Goal: Information Seeking & Learning: Learn about a topic

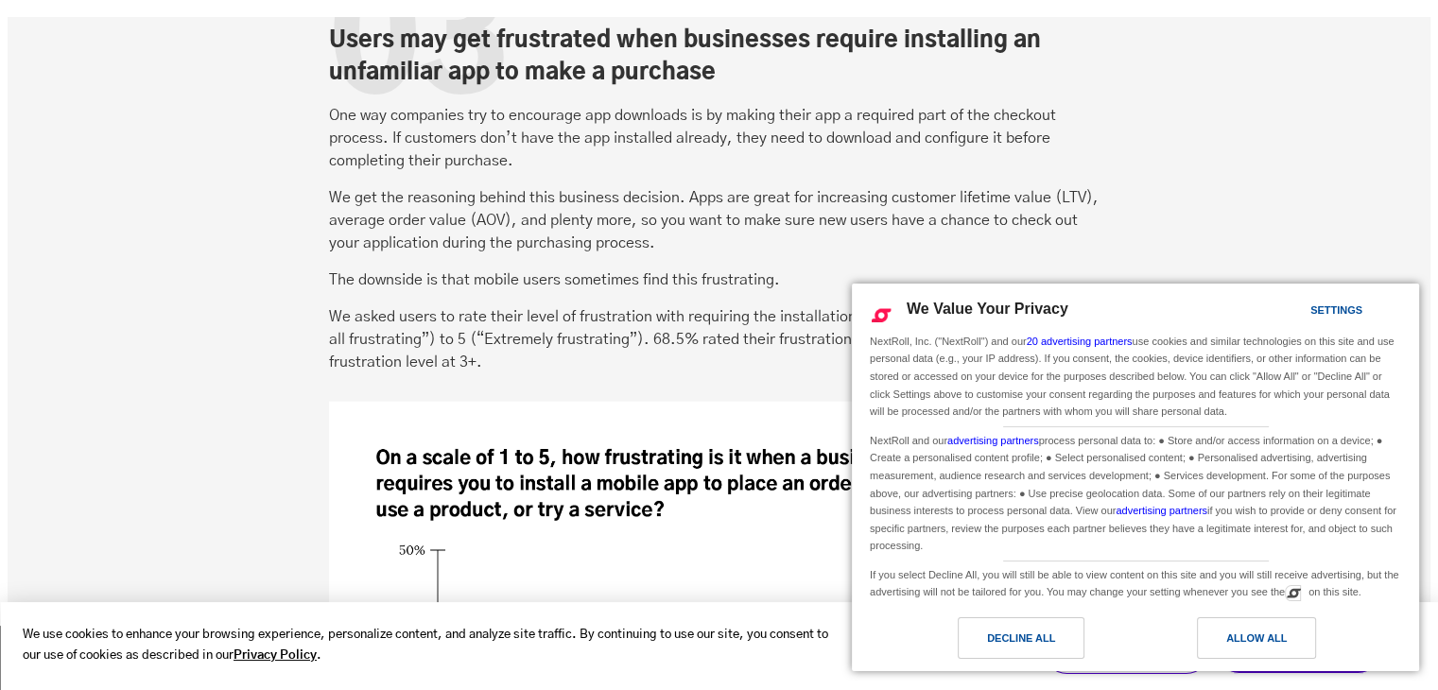
scroll to position [4444, 0]
drag, startPoint x: 746, startPoint y: 75, endPoint x: 405, endPoint y: 39, distance: 343.2
click at [405, 39] on div "03 Users may get frustrated when businesses require installing an unfamiliar ap…" at bounding box center [719, 499] width 780 height 978
copy div "3 Users may get frustrated when businesses require installing an unfamiliar app…"
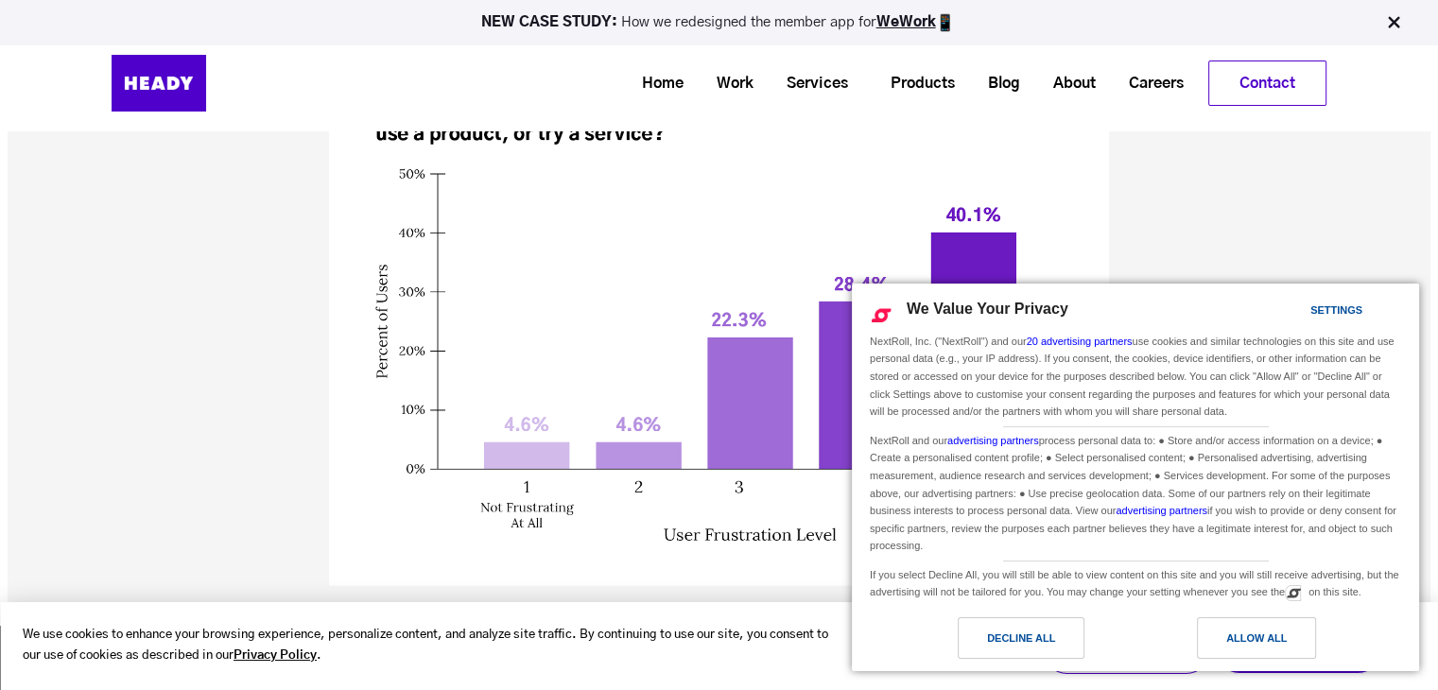
scroll to position [4728, 0]
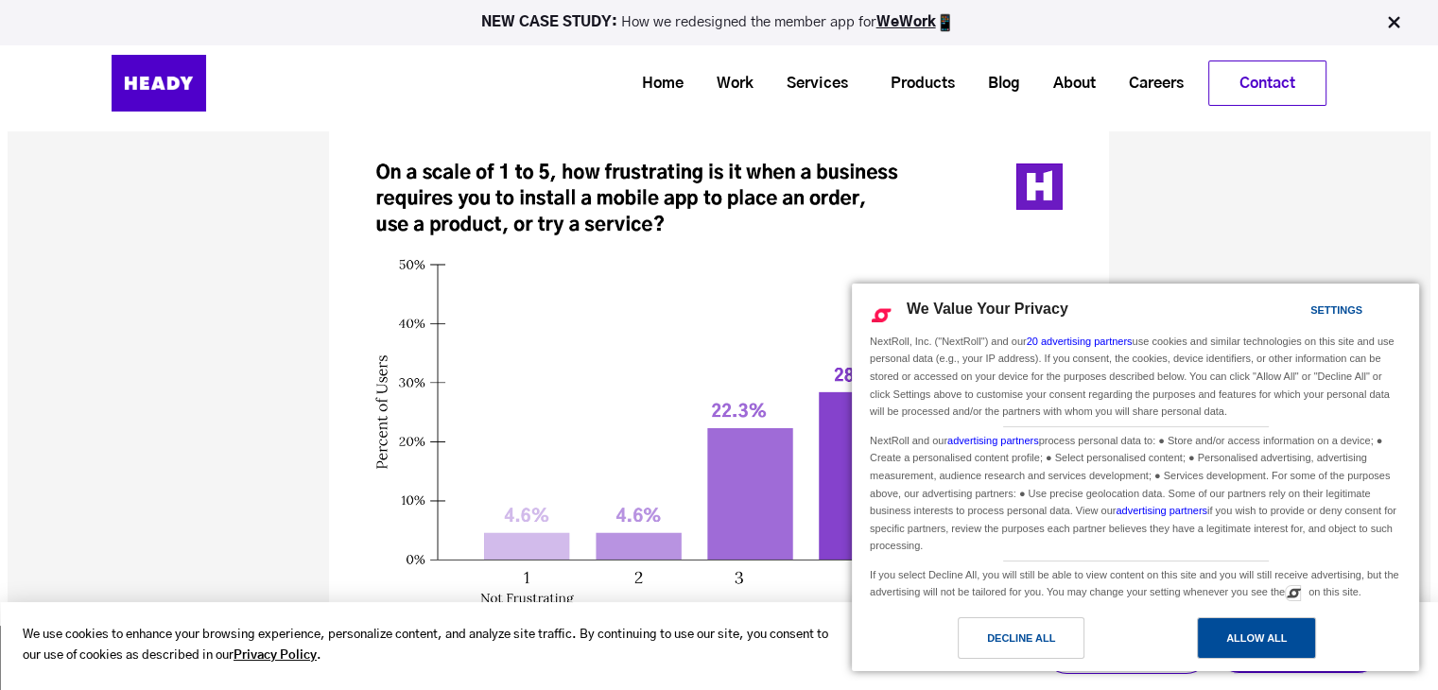
click at [1232, 626] on div "Allow All" at bounding box center [1256, 638] width 119 height 42
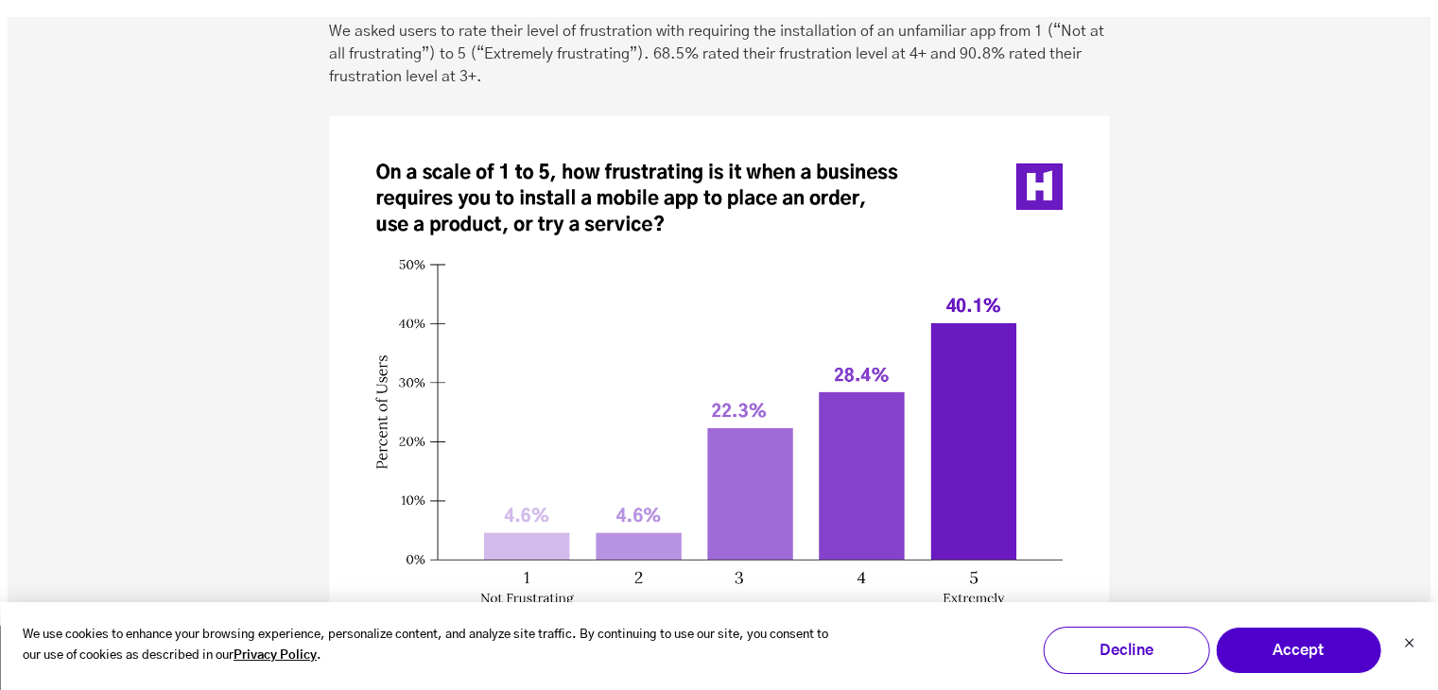
scroll to position [4822, 0]
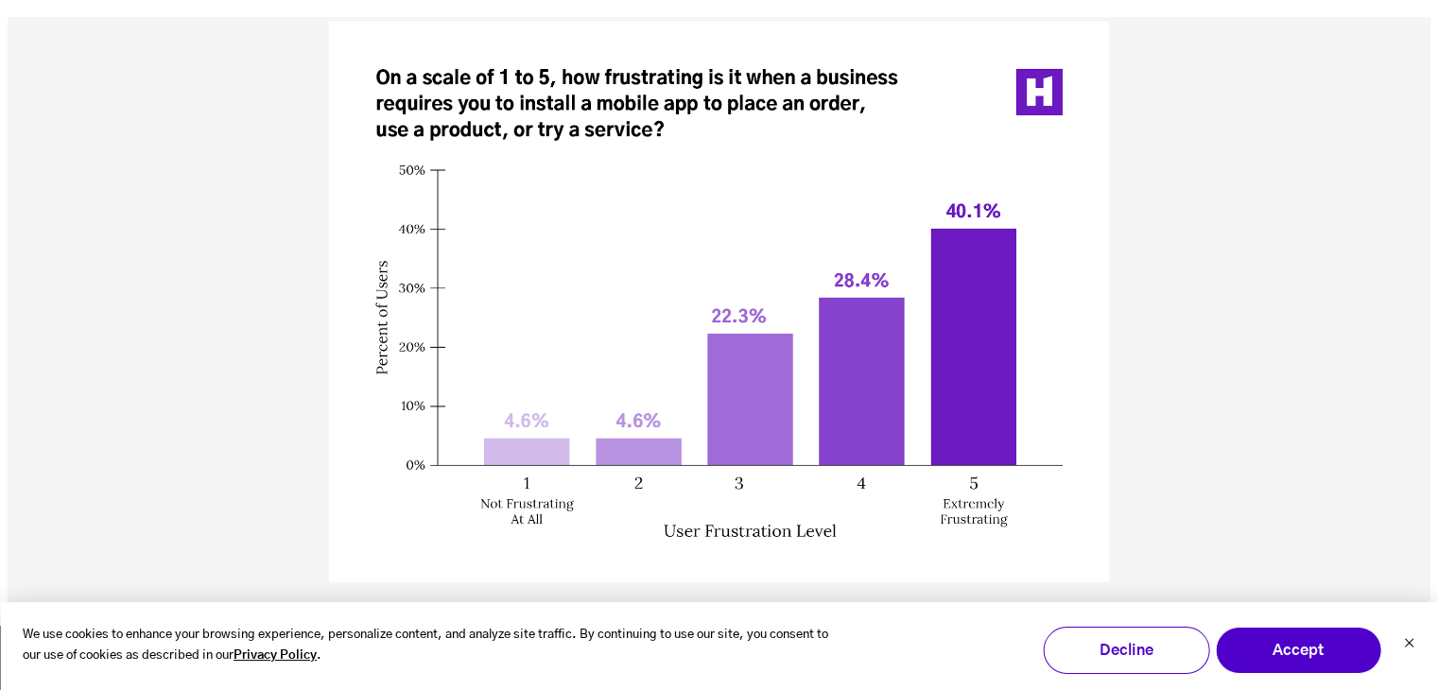
drag, startPoint x: 348, startPoint y: 54, endPoint x: 367, endPoint y: 69, distance: 24.2
click at [567, 77] on img at bounding box center [719, 302] width 780 height 561
copy div "3 Users may get frustrated when businesses require installing an unfamiliar app…"
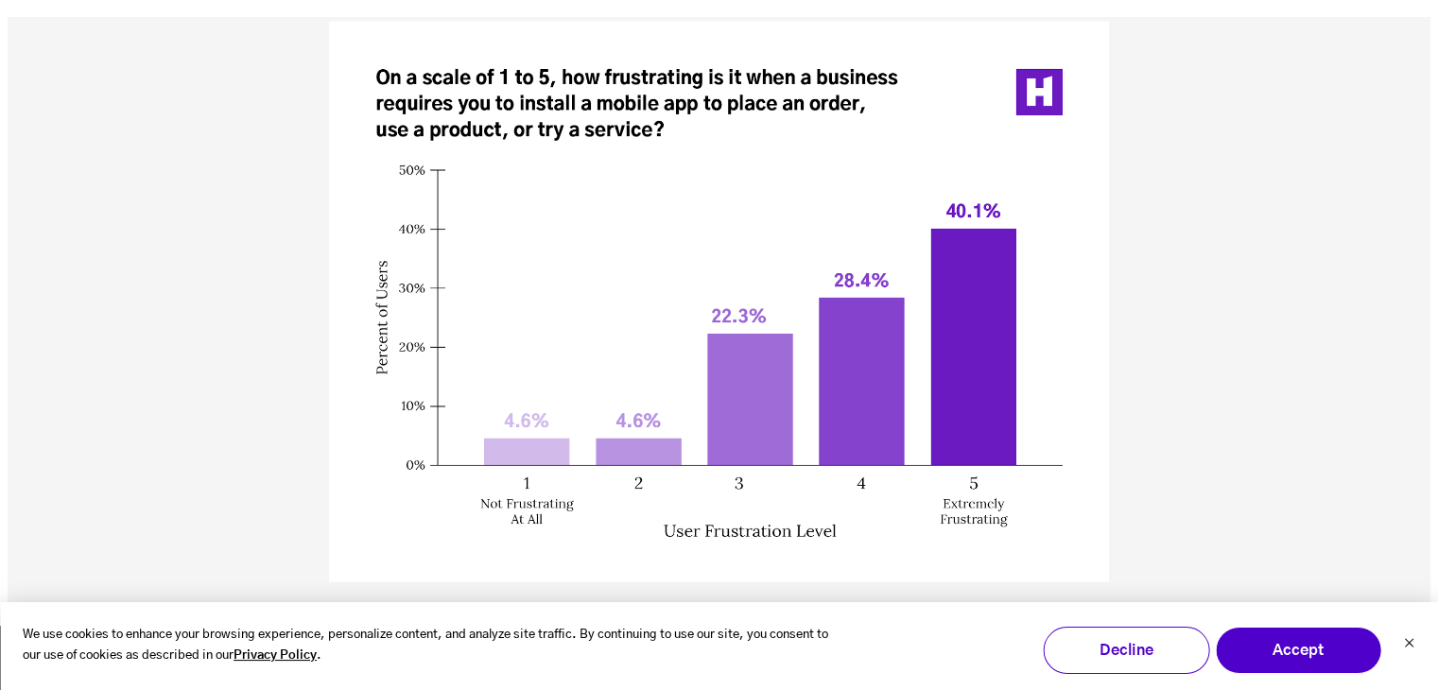
drag, startPoint x: 1294, startPoint y: 165, endPoint x: 1311, endPoint y: 394, distance: 230.4
click at [1311, 394] on div "03 Users may get frustrated when businesses require installing an unfamiliar ap…" at bounding box center [719, 577] width 1423 height 1919
click at [1410, 638] on icon "Dismiss cookie banner" at bounding box center [1408, 642] width 11 height 11
